Goal: Task Accomplishment & Management: Complete application form

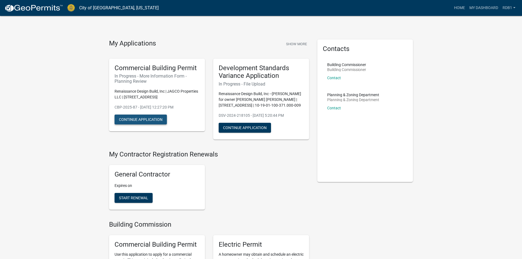
click at [142, 119] on button "Continue Application" at bounding box center [141, 120] width 52 height 10
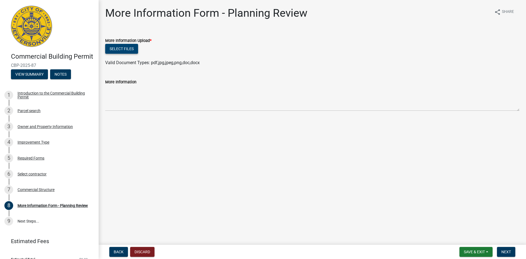
click at [129, 49] on button "Select files" at bounding box center [121, 49] width 33 height 10
click at [123, 50] on button "Select files" at bounding box center [121, 49] width 33 height 10
click at [129, 52] on button "Select files" at bounding box center [121, 49] width 33 height 10
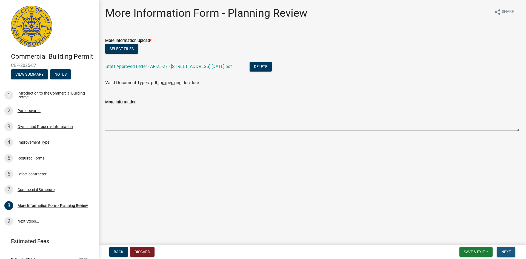
click at [506, 252] on span "Next" at bounding box center [506, 252] width 10 height 4
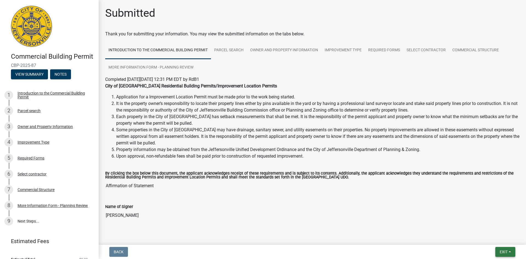
click at [505, 253] on span "Exit" at bounding box center [504, 252] width 8 height 4
click at [482, 242] on button "Save & Exit" at bounding box center [494, 237] width 44 height 13
